Goal: Task Accomplishment & Management: Manage account settings

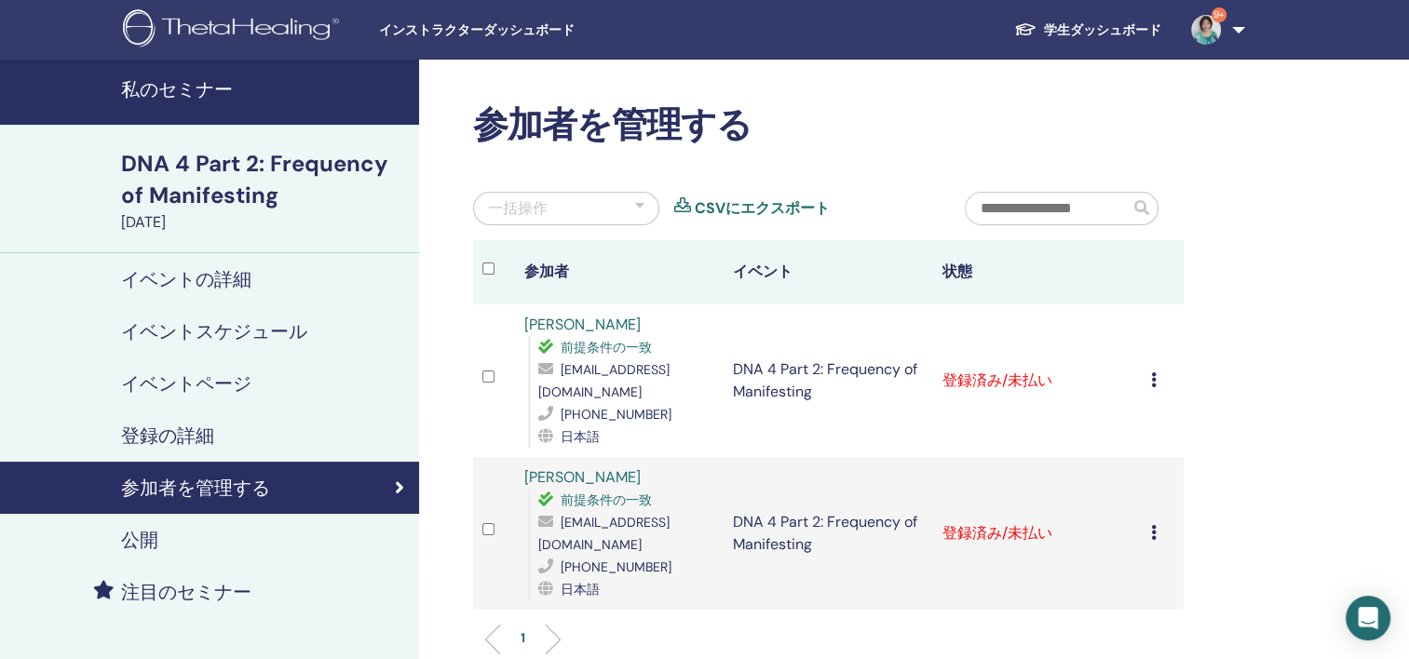
click at [1154, 383] on icon at bounding box center [1154, 380] width 6 height 15
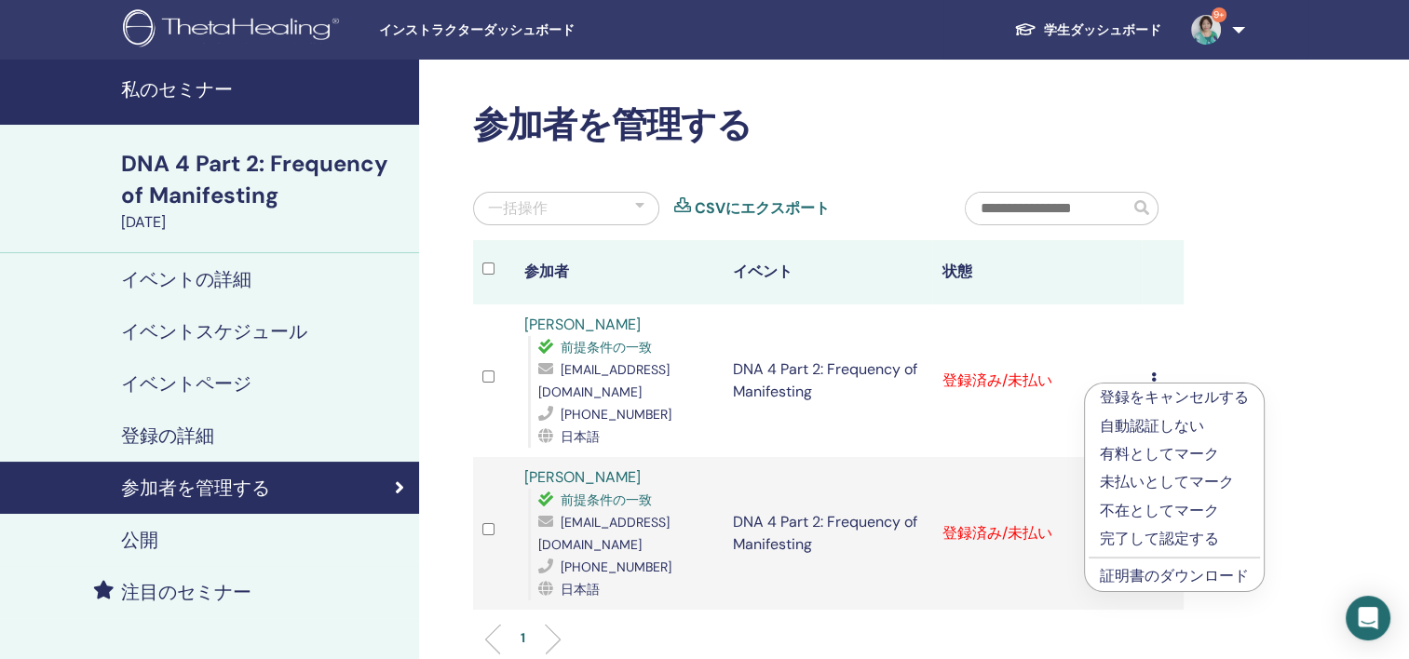
click at [1185, 540] on p "完了して認定する" at bounding box center [1174, 539] width 149 height 22
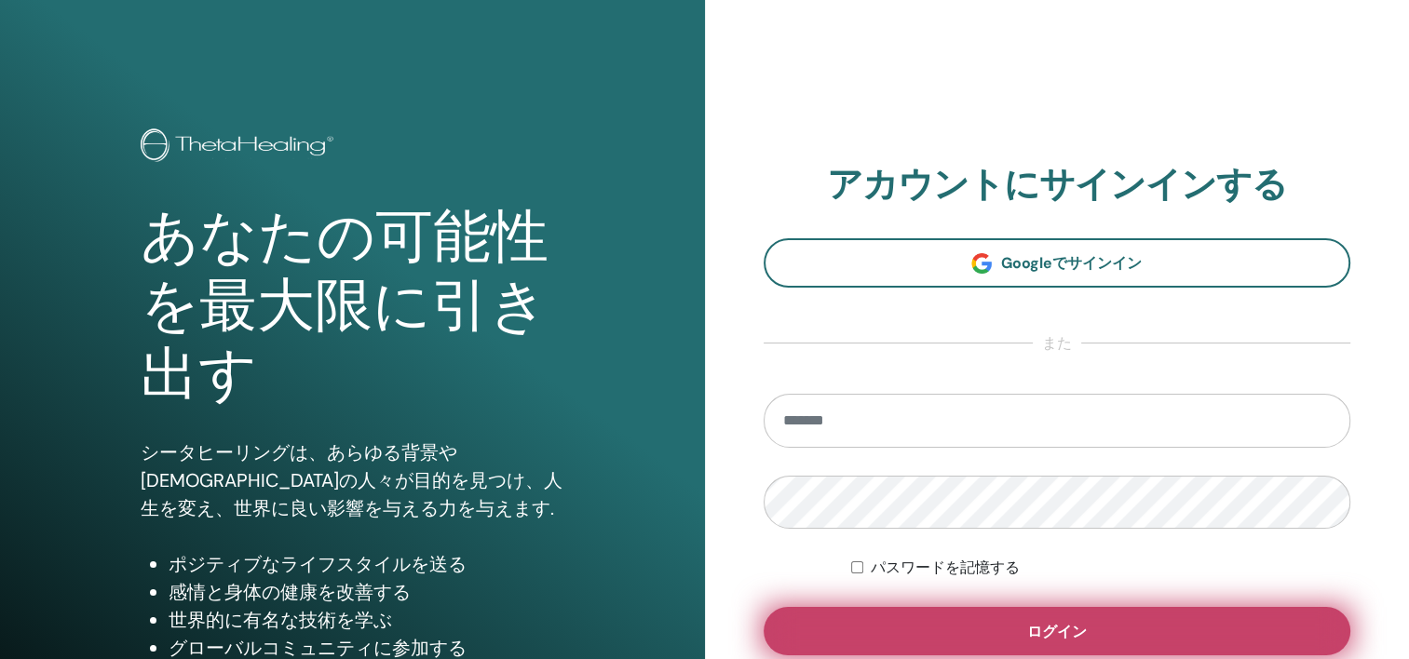
type input "**********"
click at [1174, 633] on button "ログイン" at bounding box center [1058, 631] width 588 height 48
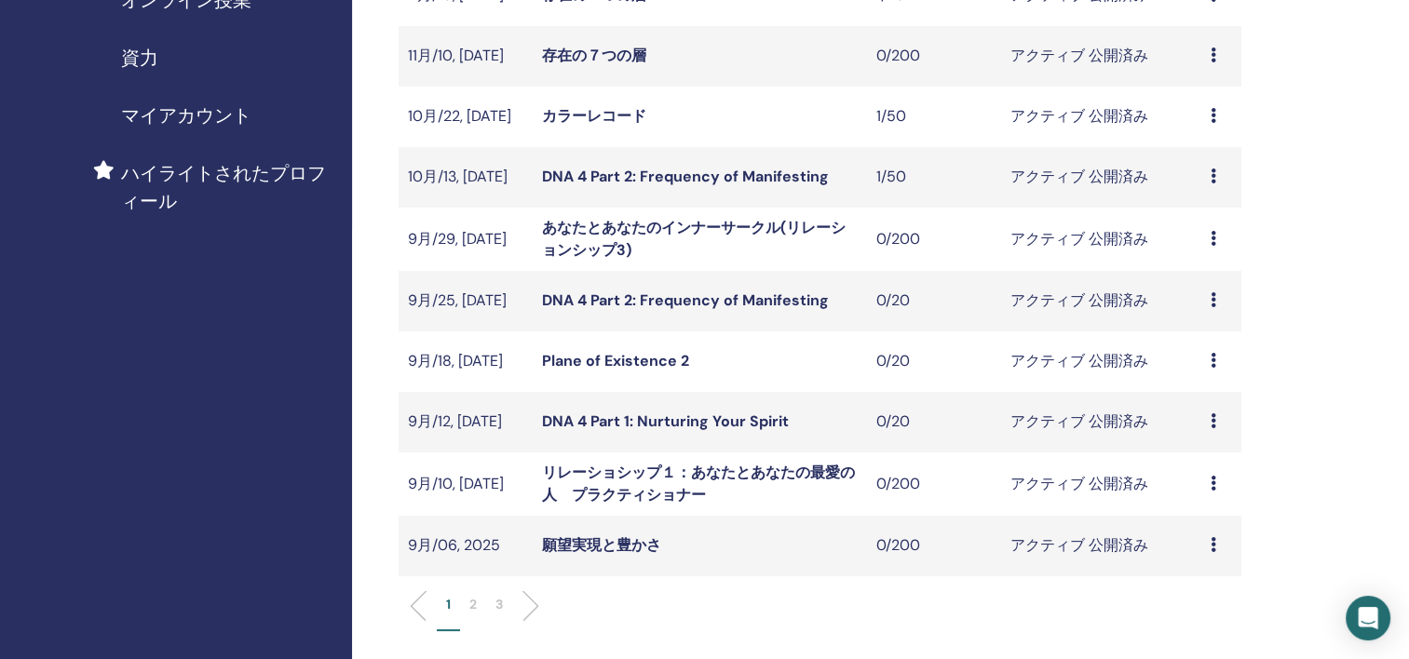
scroll to position [559, 0]
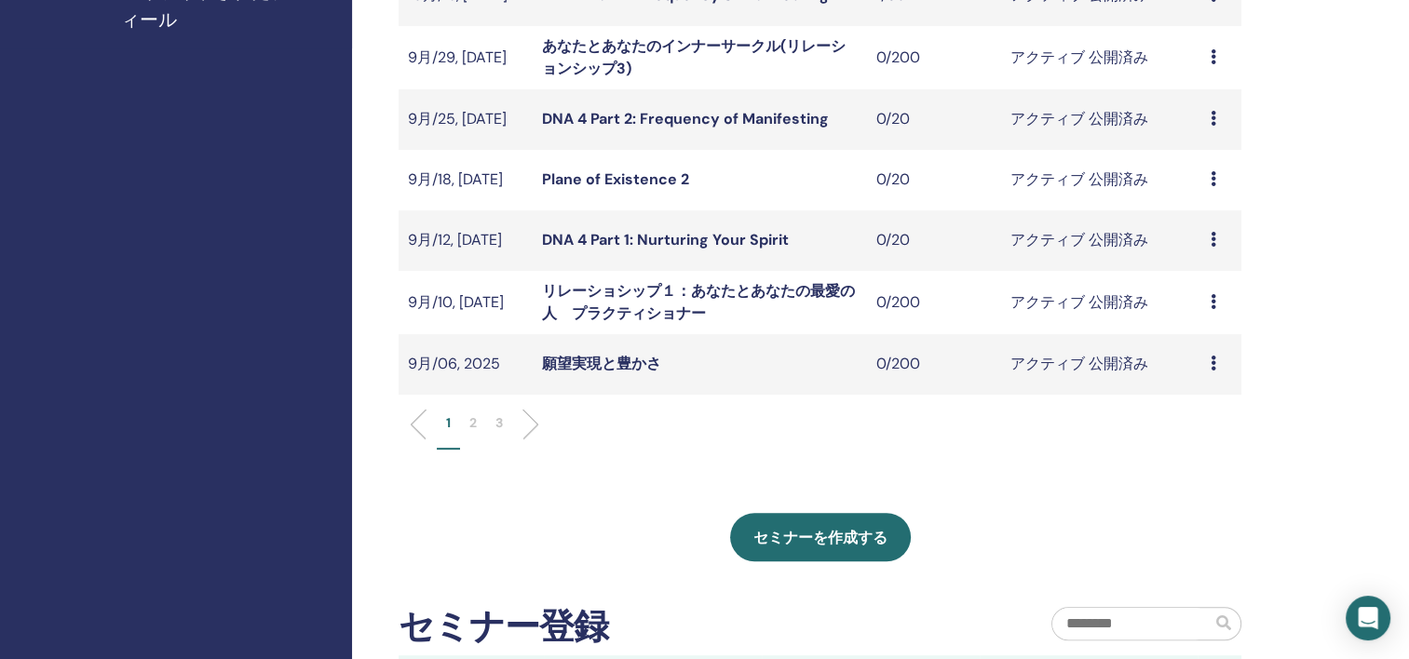
click at [472, 417] on p "2" at bounding box center [472, 423] width 7 height 20
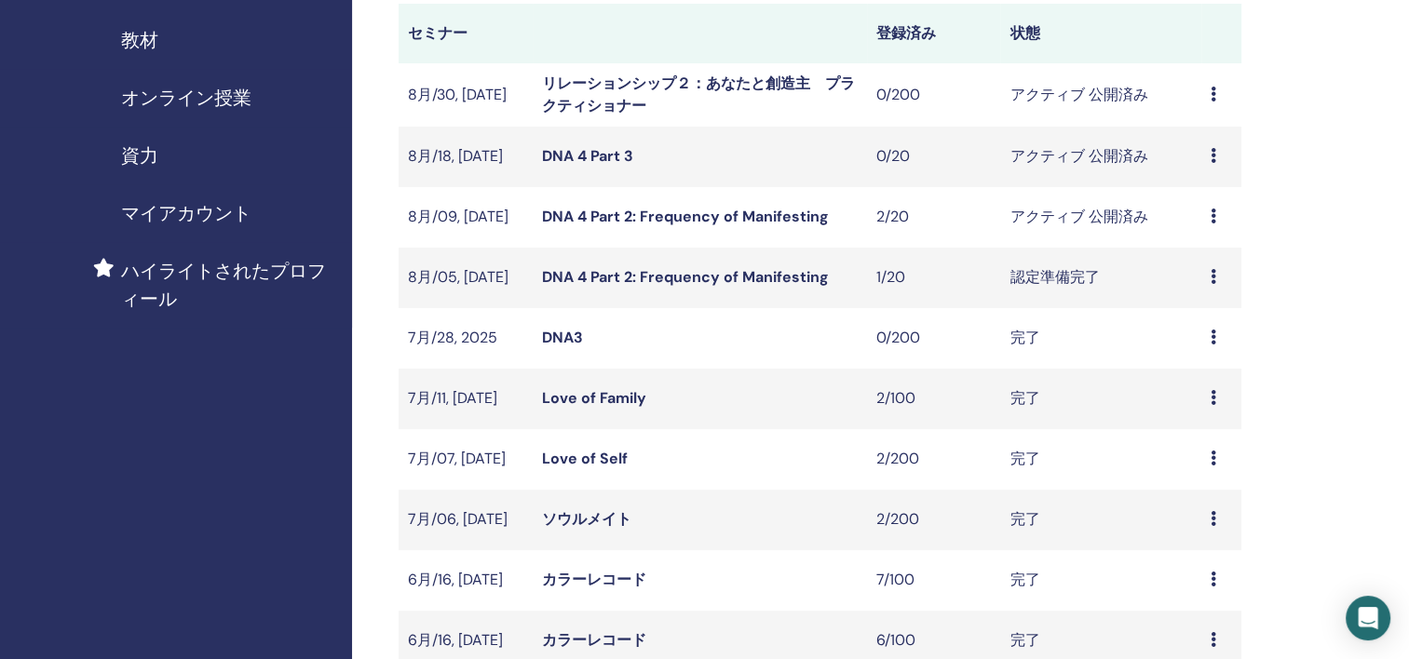
scroll to position [186, 0]
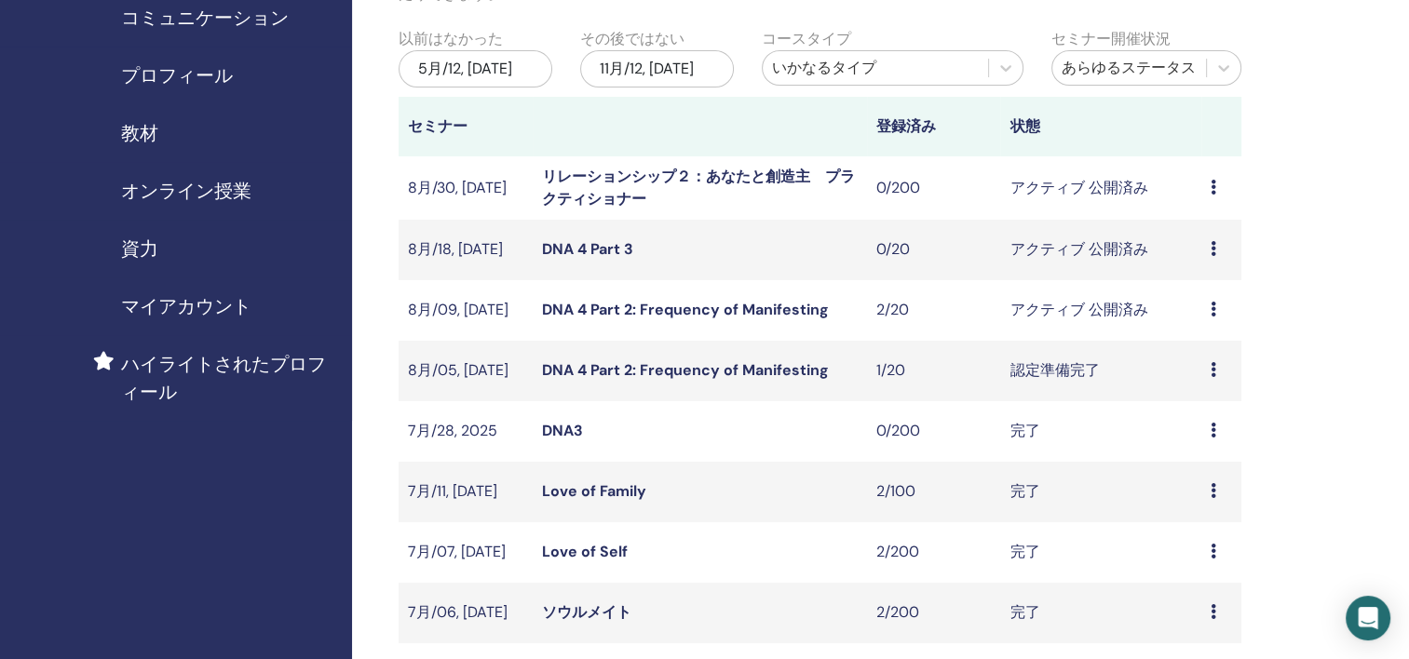
click at [1214, 373] on icon at bounding box center [1214, 369] width 6 height 15
click at [1197, 447] on link "出席者" at bounding box center [1188, 444] width 45 height 20
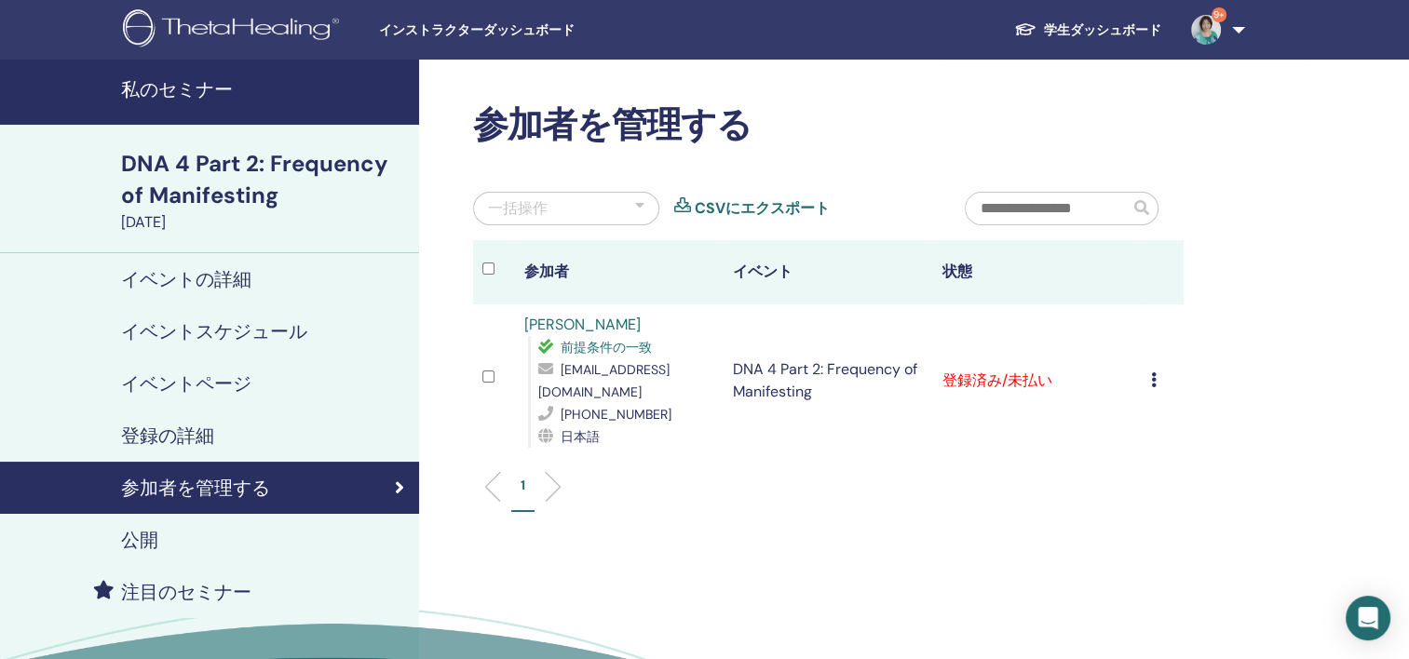
click at [1158, 381] on div "登録をキャンセルする 自動認証しない 有料としてマーク 未払いとしてマーク 不在としてマーク 完了して認定する 証明書のダウンロード" at bounding box center [1162, 381] width 23 height 22
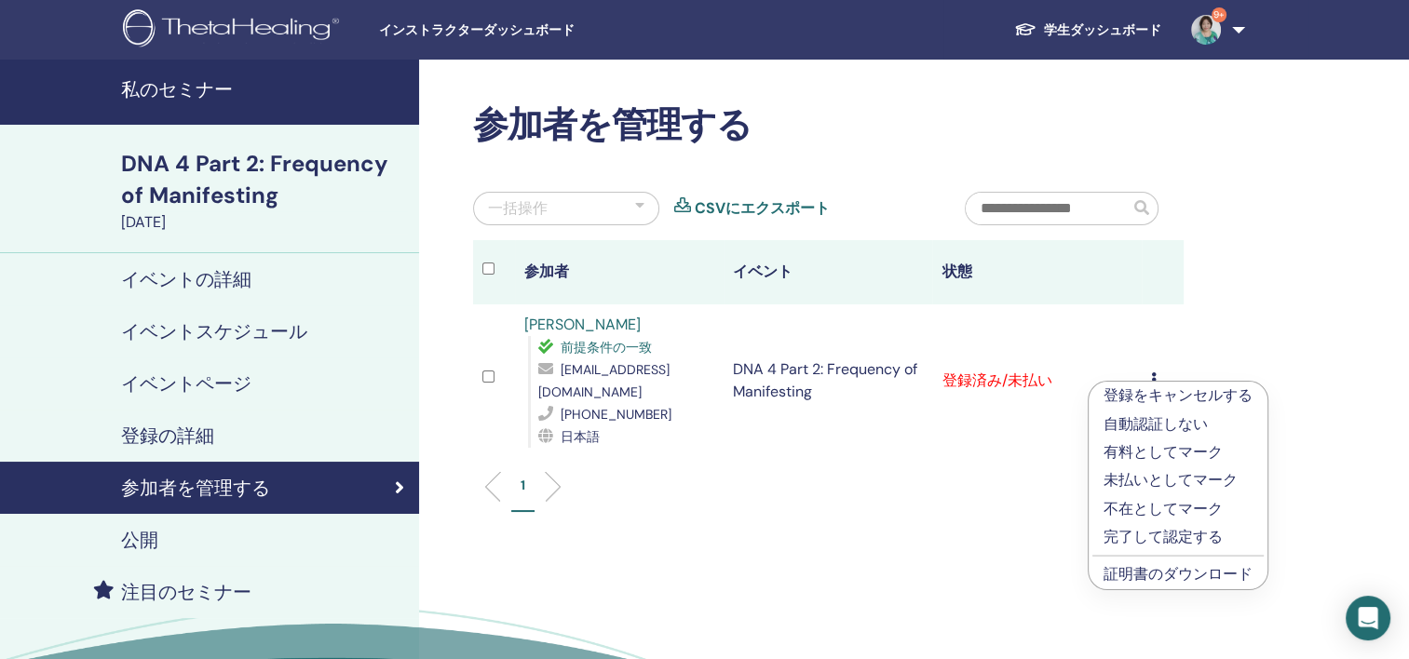
click at [1172, 540] on p "完了して認定する" at bounding box center [1178, 537] width 149 height 22
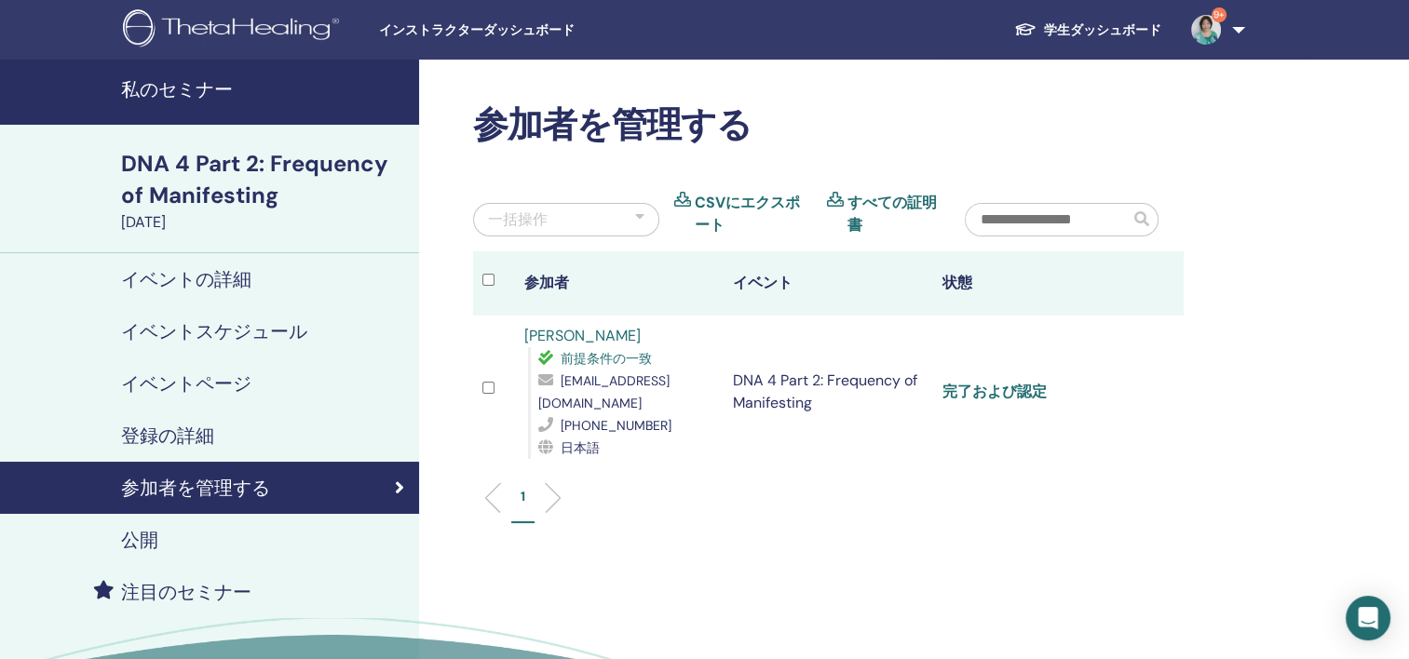
click at [1033, 391] on link "完了および認定" at bounding box center [994, 392] width 104 height 20
click at [1183, 406] on td at bounding box center [1163, 392] width 42 height 153
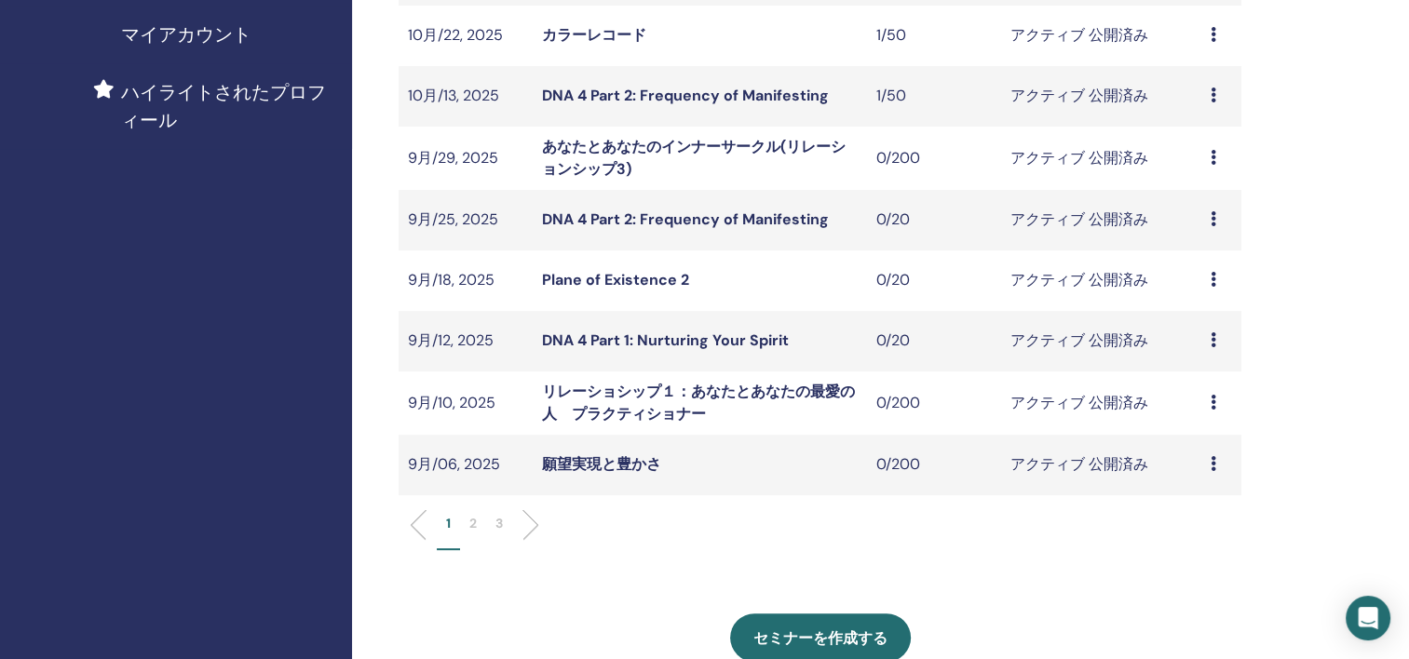
scroll to position [466, 0]
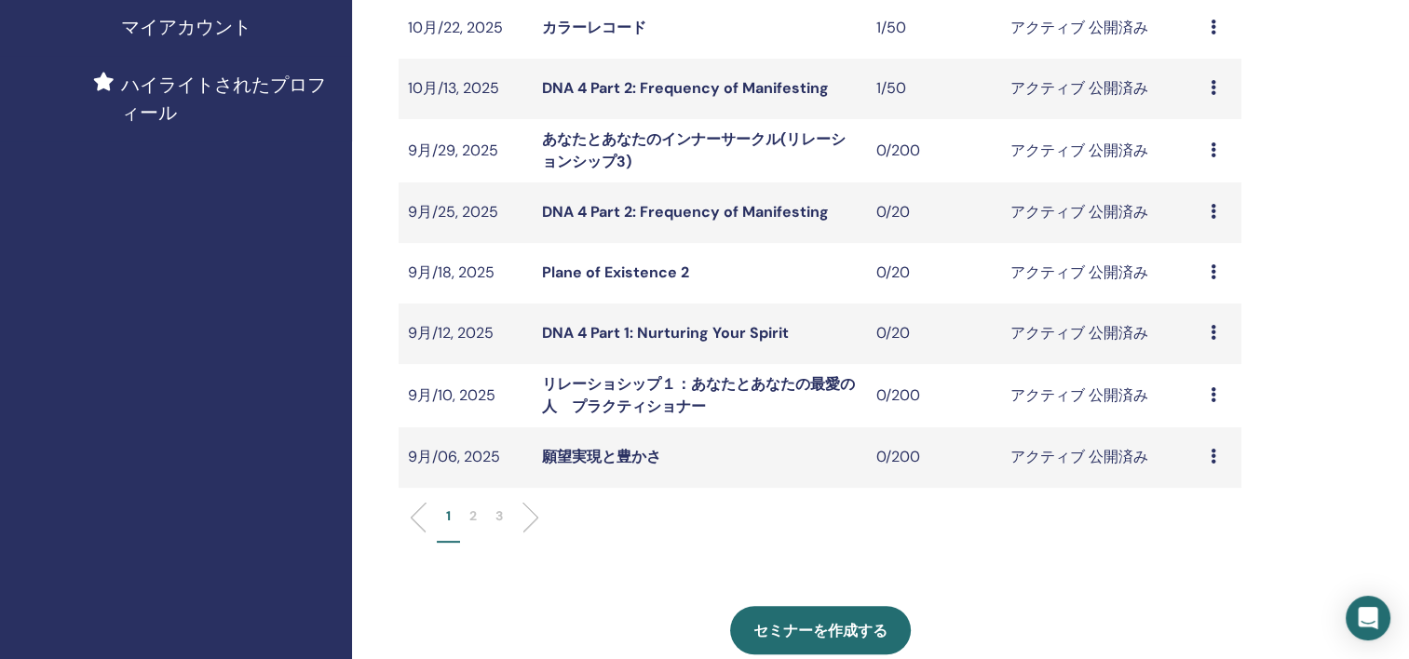
click at [476, 520] on p "2" at bounding box center [472, 517] width 7 height 20
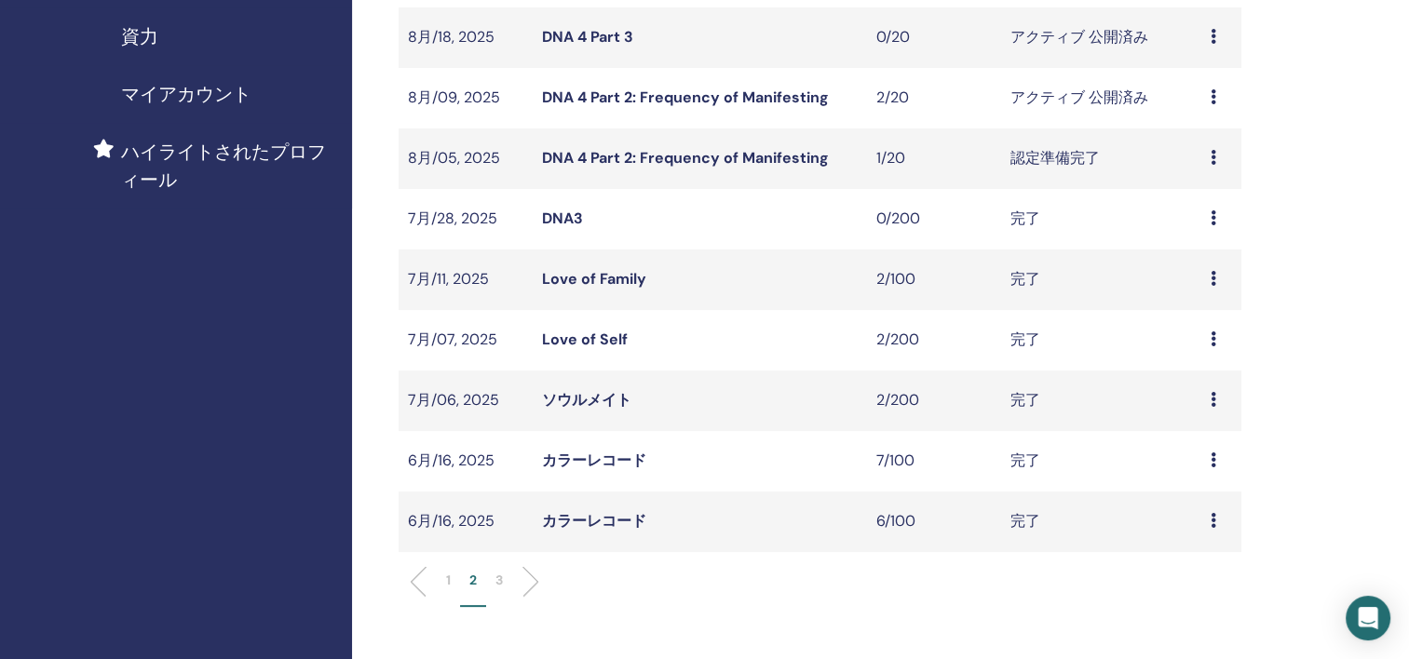
scroll to position [373, 0]
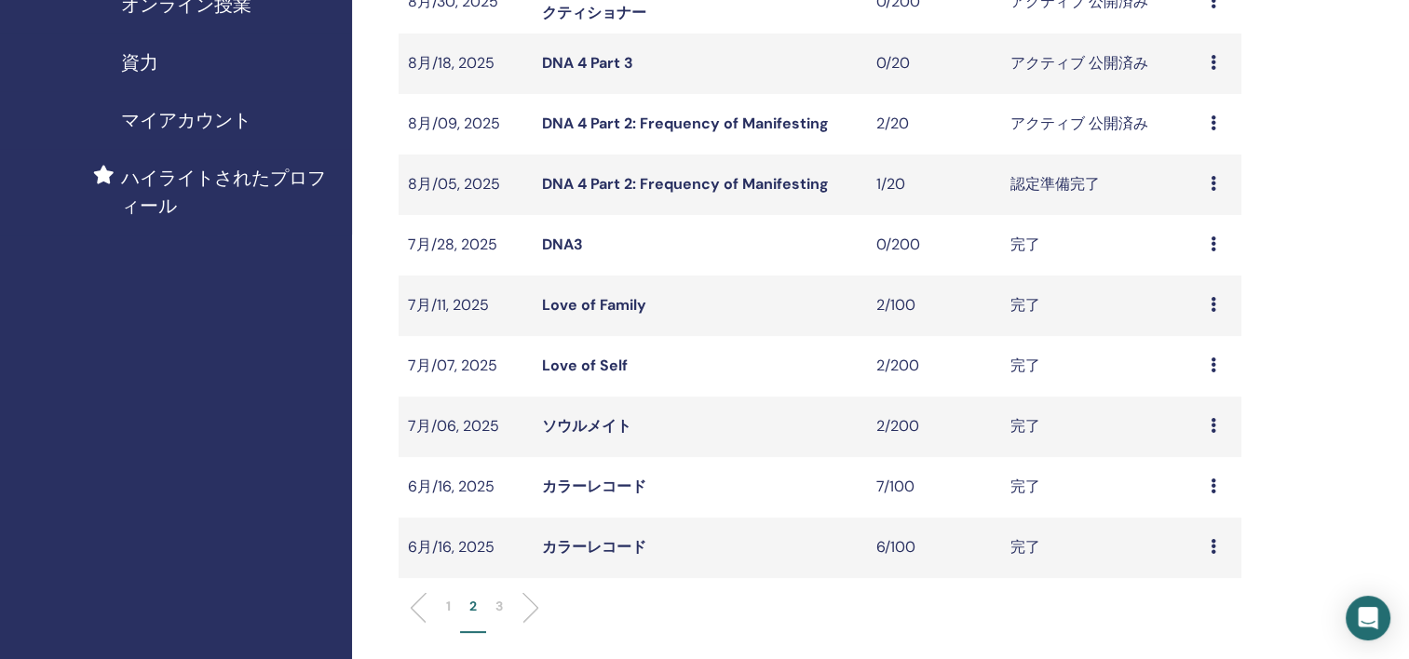
click at [1218, 119] on div "プレビュー 編集 出席者 キャンセル" at bounding box center [1221, 124] width 21 height 22
click at [1197, 189] on link "出席者" at bounding box center [1192, 191] width 45 height 20
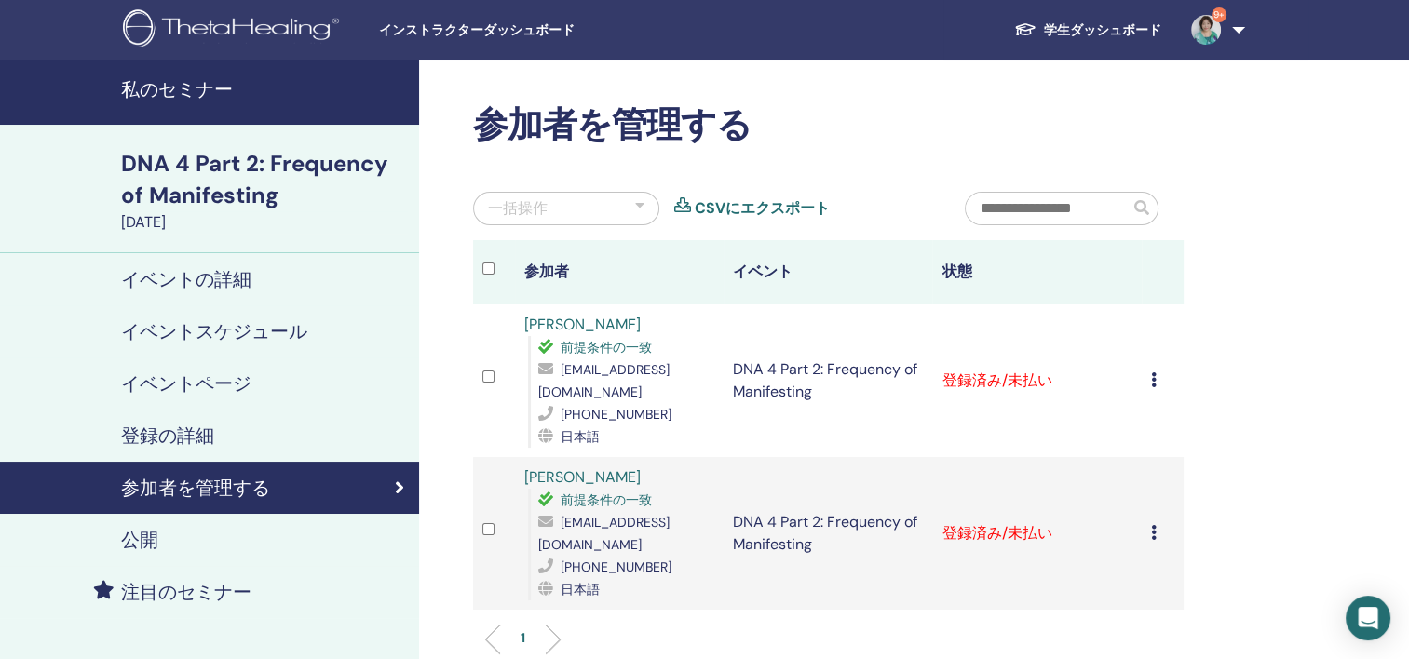
click at [1152, 377] on icon at bounding box center [1154, 380] width 6 height 15
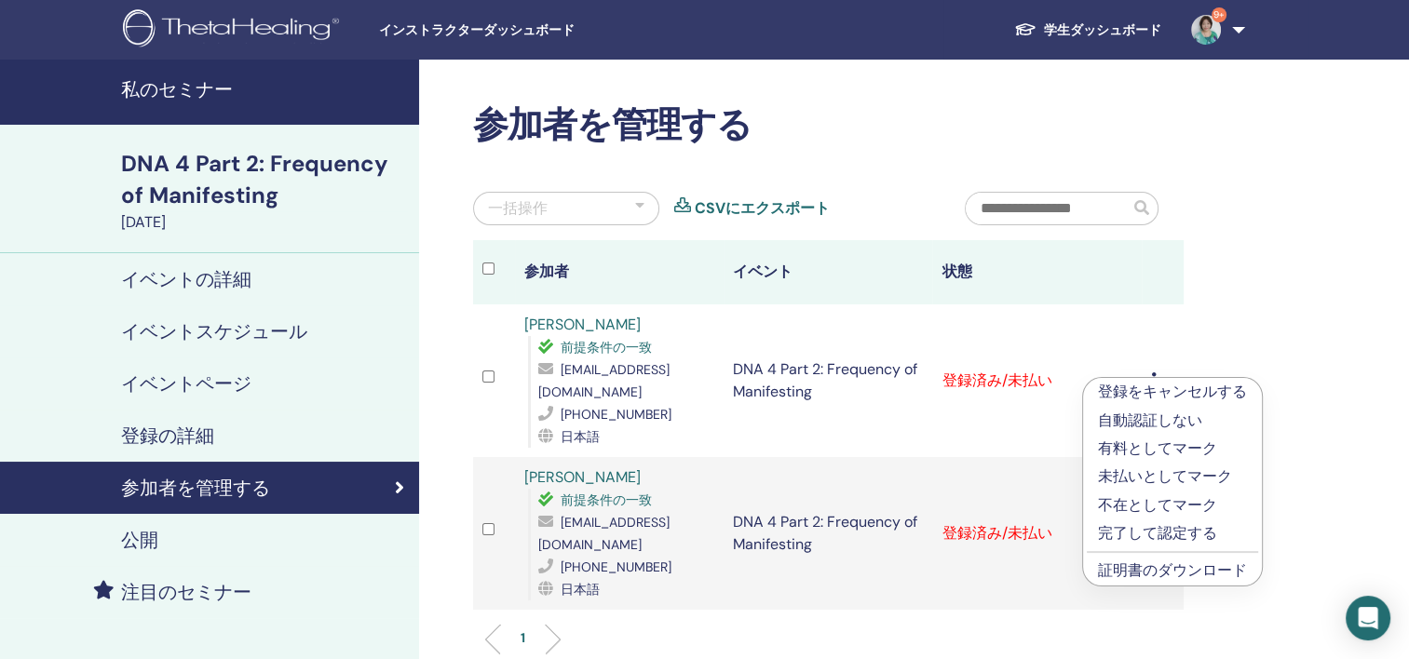
click at [1154, 531] on p "完了して認定する" at bounding box center [1172, 533] width 149 height 22
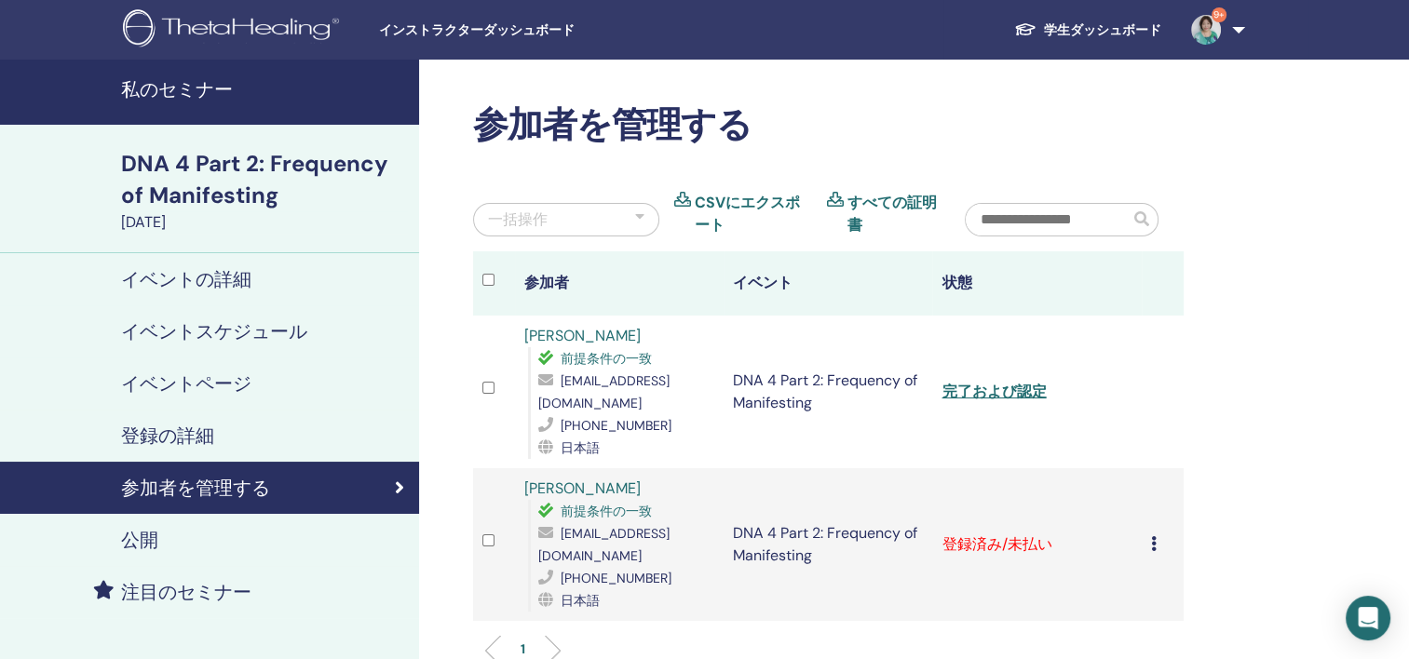
click at [1149, 536] on td "登録をキャンセルする 自動認証しない 有料としてマーク 未払いとしてマーク 不在としてマーク 完了して認定する 証明書のダウンロード" at bounding box center [1163, 544] width 42 height 153
click at [1155, 543] on icon at bounding box center [1154, 543] width 6 height 15
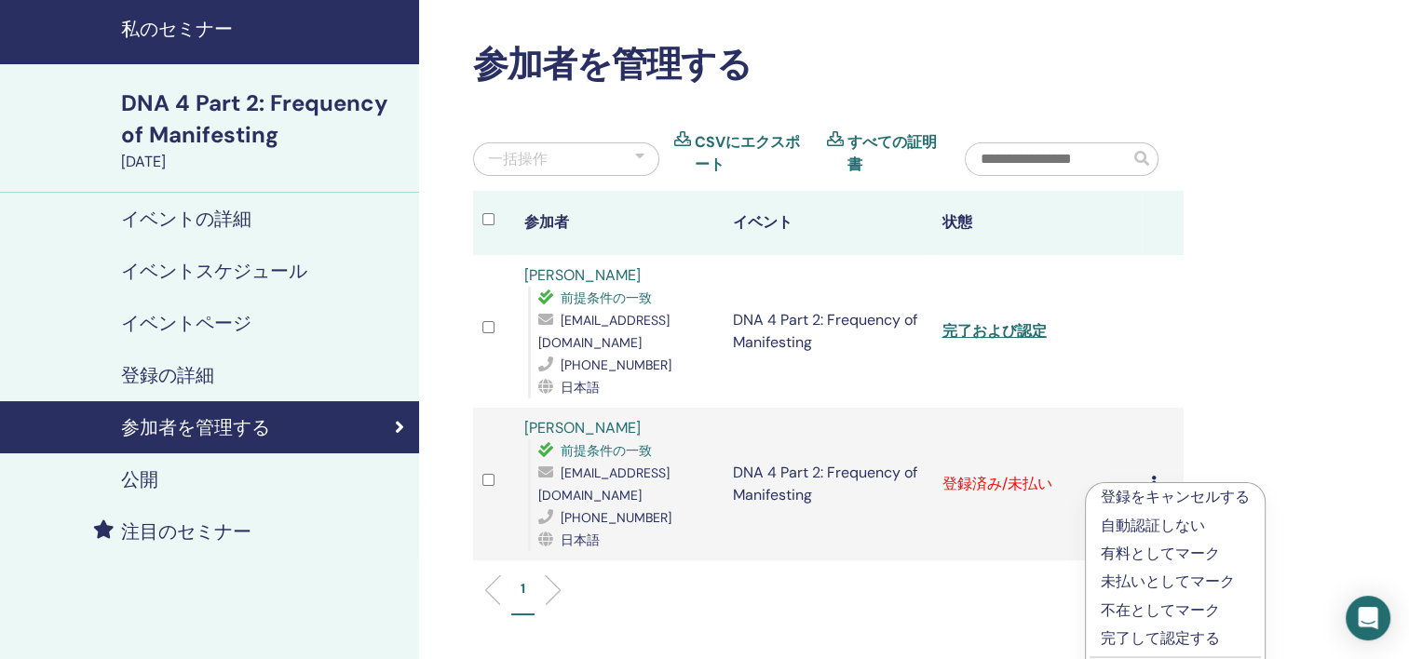
scroll to position [93, 0]
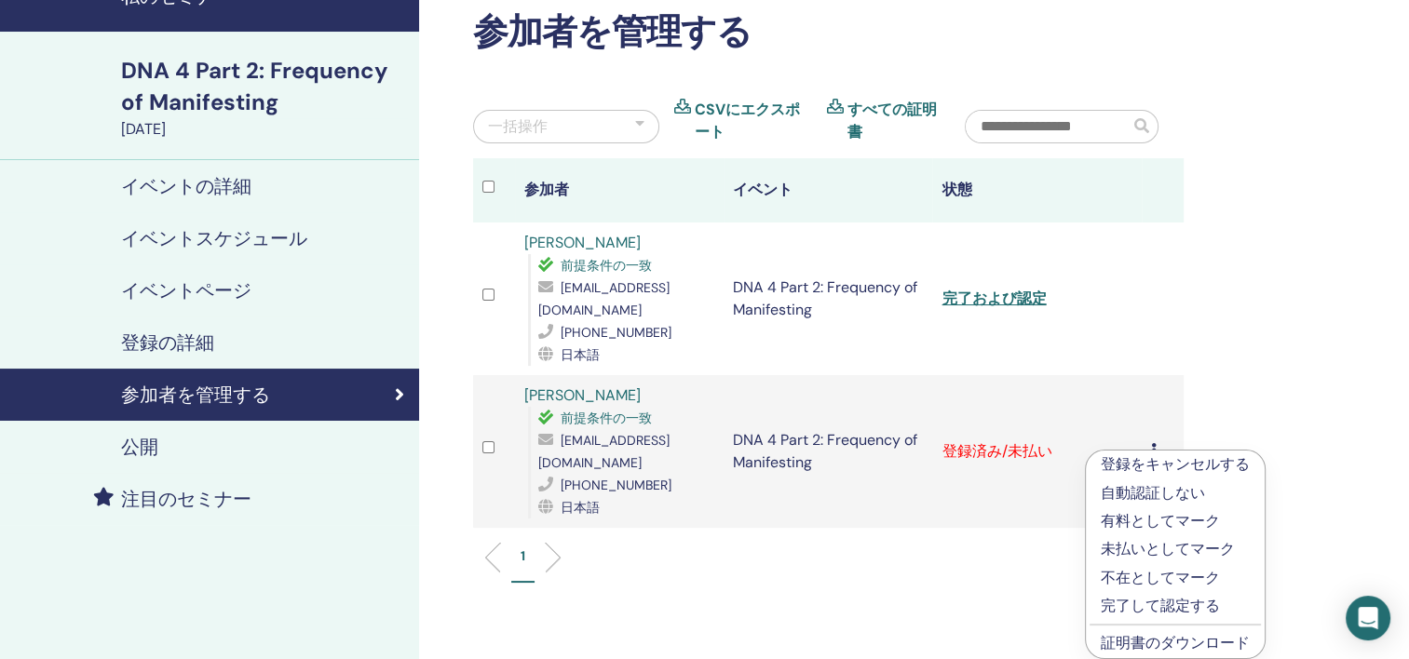
click at [1167, 600] on p "完了して認定する" at bounding box center [1175, 606] width 149 height 22
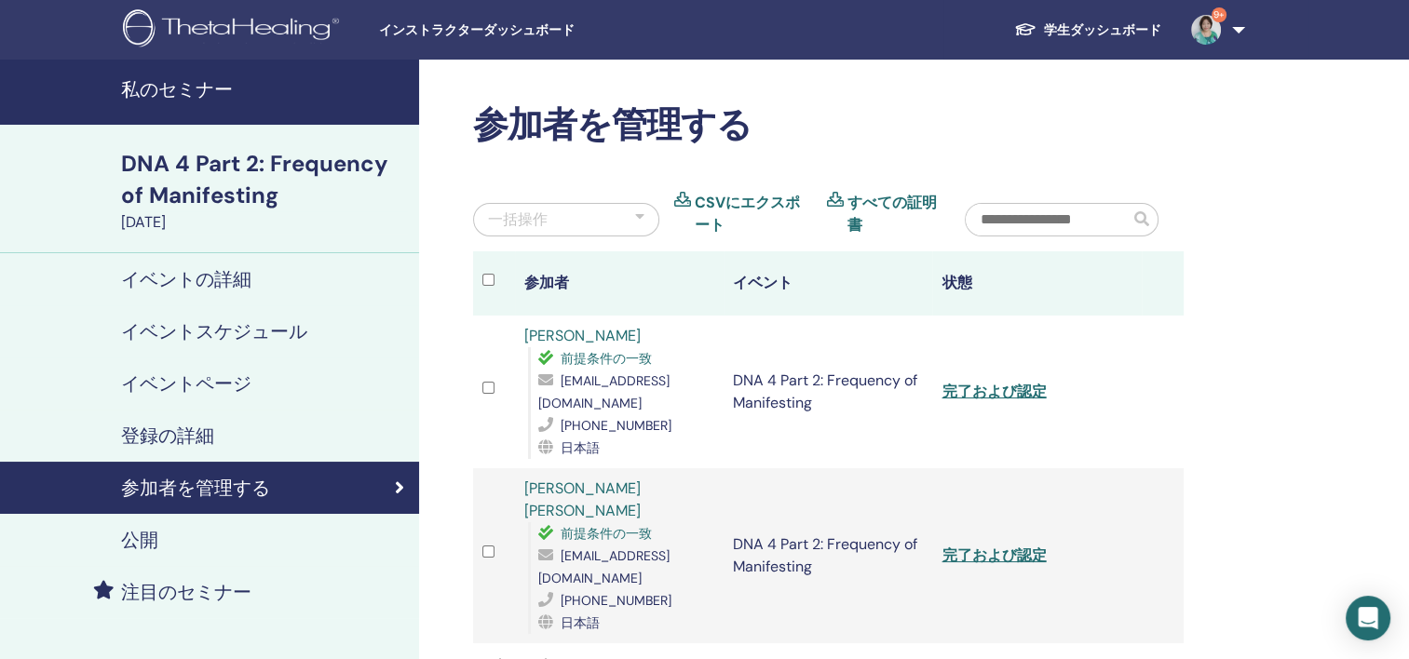
click at [220, 384] on h4 "イベントページ" at bounding box center [186, 384] width 130 height 22
